Goal: Information Seeking & Learning: Learn about a topic

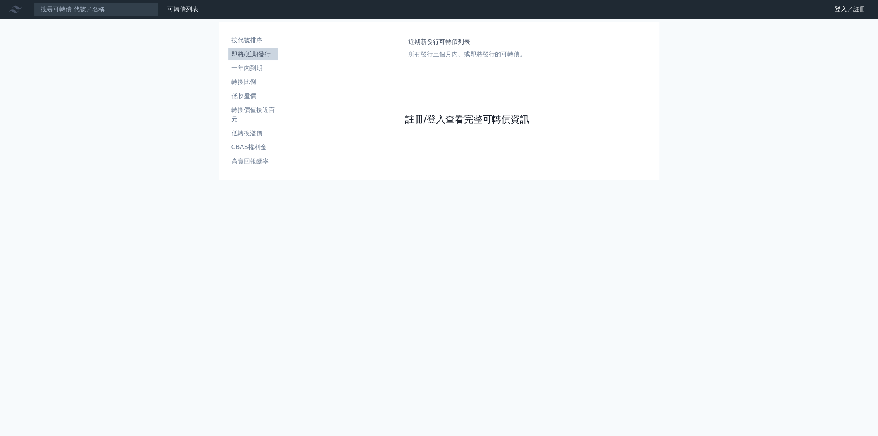
click at [450, 117] on link "註冊/登入查看完整可轉債資訊" at bounding box center [467, 119] width 124 height 12
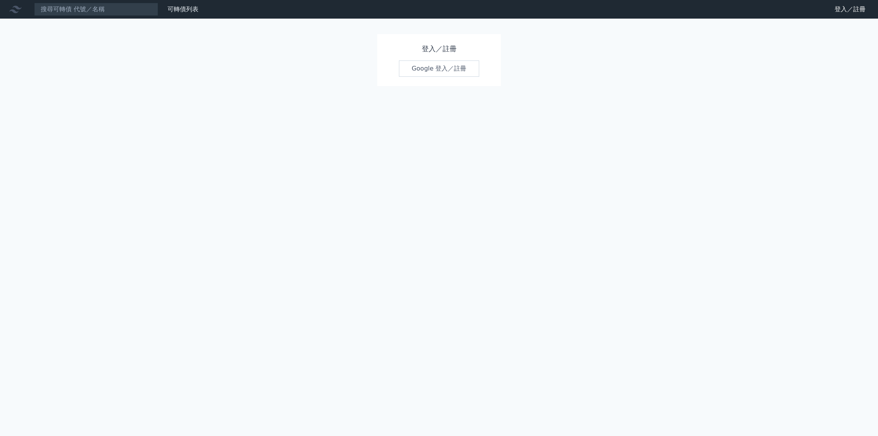
click at [417, 64] on link "Google 登入／註冊" at bounding box center [439, 68] width 81 height 16
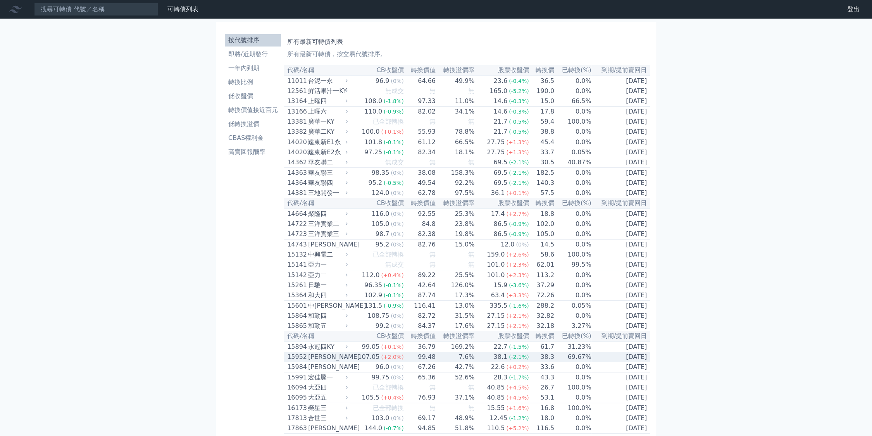
click at [586, 362] on td "69.67%" at bounding box center [573, 357] width 37 height 10
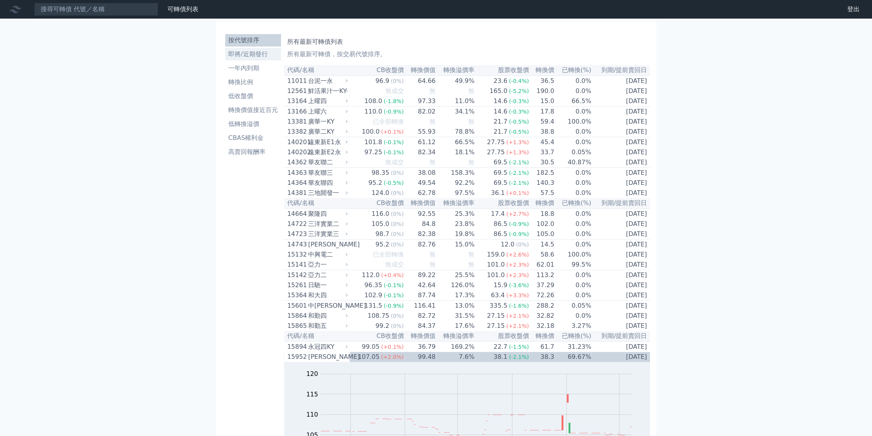
click at [254, 56] on li "即將/近期發行" at bounding box center [253, 54] width 56 height 9
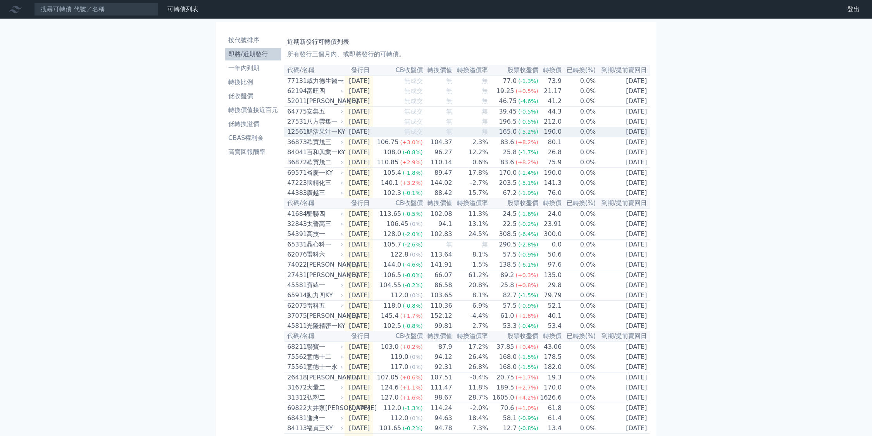
click at [327, 136] on div "鮮活果汁一KY" at bounding box center [324, 131] width 35 height 9
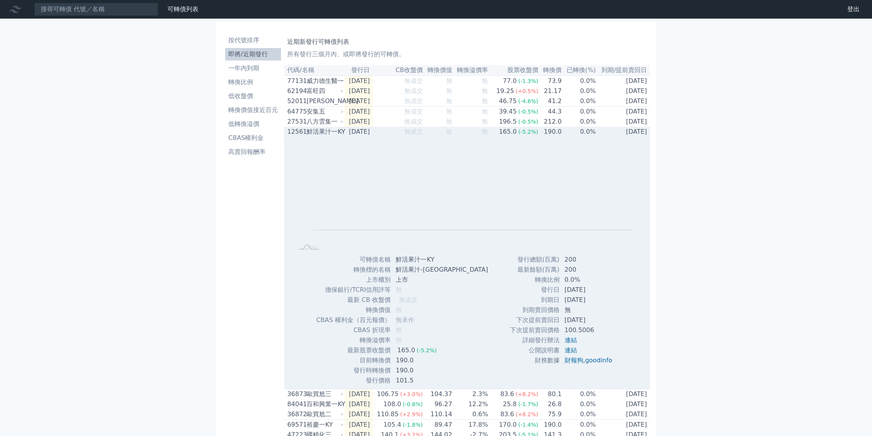
click at [328, 136] on div "鮮活果汁一KY" at bounding box center [324, 131] width 35 height 9
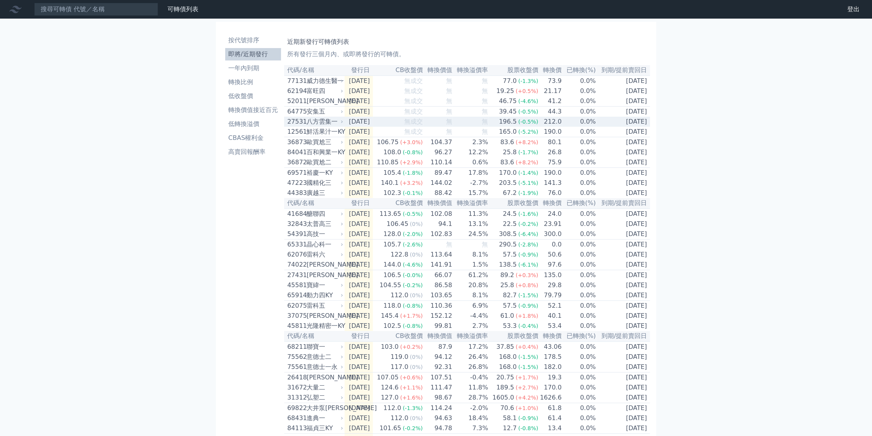
click at [344, 124] on icon at bounding box center [342, 121] width 5 height 5
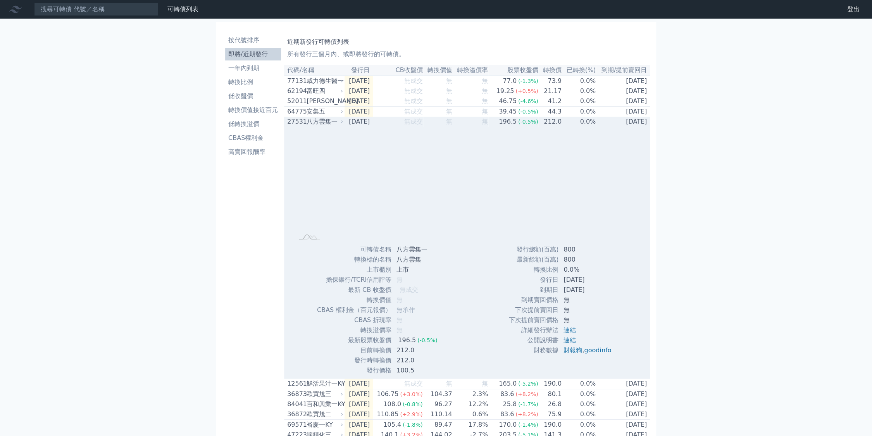
click at [344, 124] on icon at bounding box center [342, 121] width 5 height 5
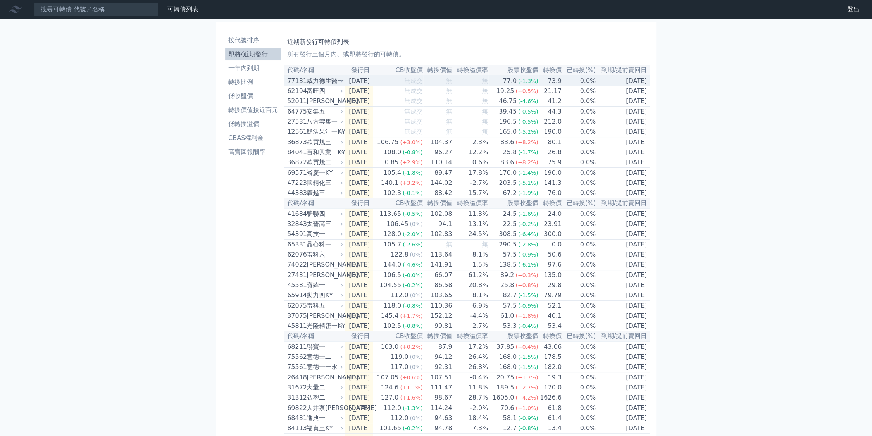
click at [326, 79] on div "威力德生醫一" at bounding box center [324, 80] width 35 height 9
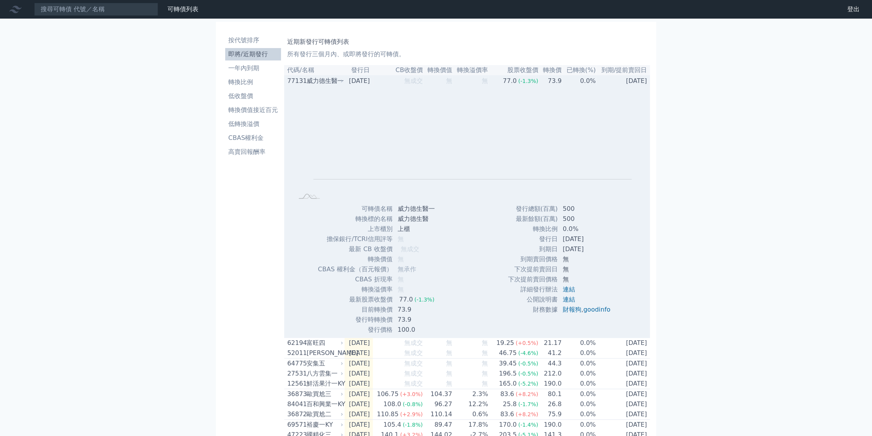
click at [326, 79] on div "威力德生醫一" at bounding box center [324, 80] width 35 height 9
